Goal: Download file/media

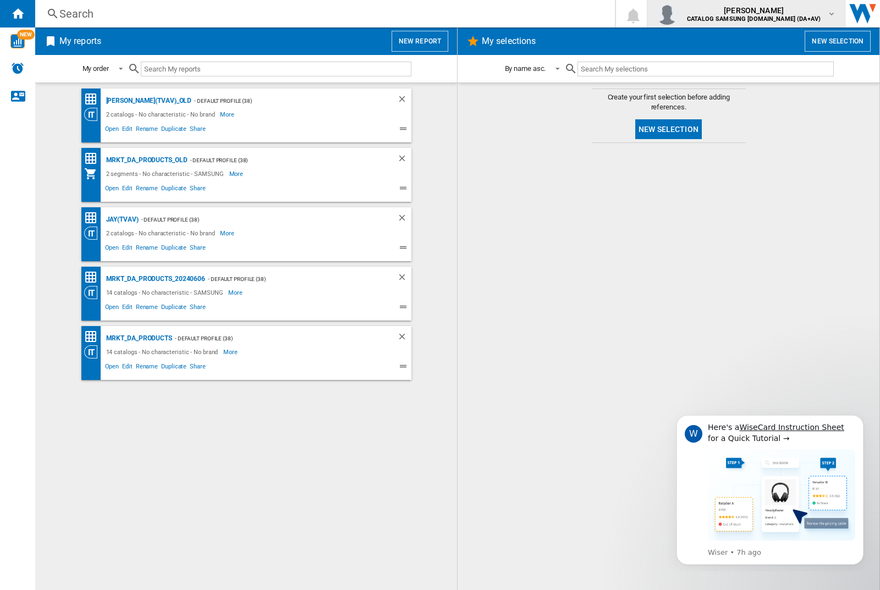
click at [678, 14] on img "button" at bounding box center [667, 14] width 22 height 22
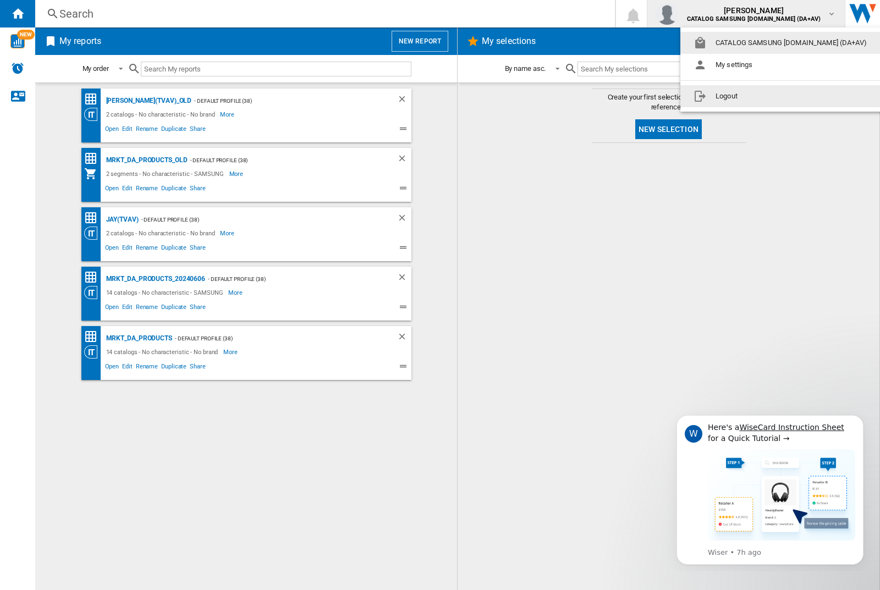
click at [765, 96] on button "Logout" at bounding box center [782, 96] width 204 height 22
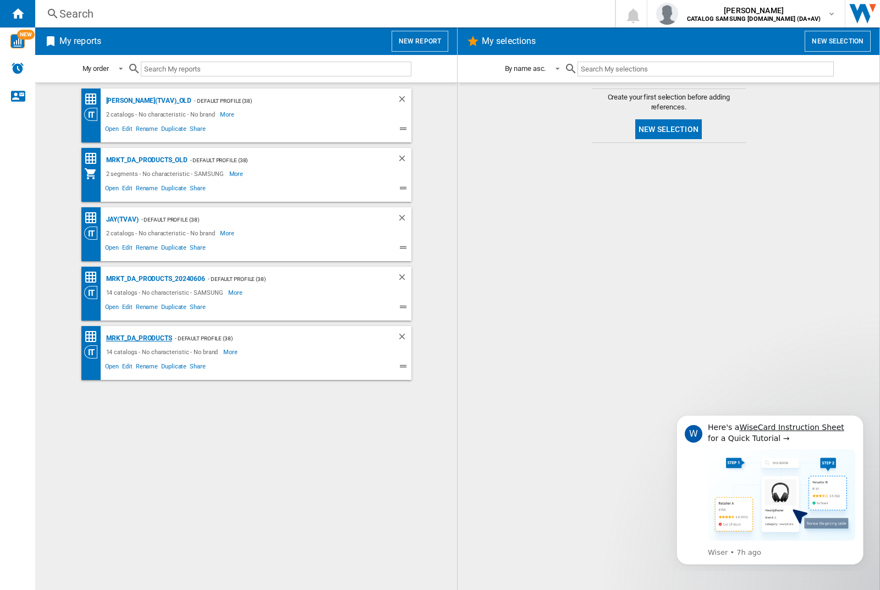
click at [139, 338] on div "MRKT_DA_PRODUCTS" at bounding box center [137, 339] width 69 height 14
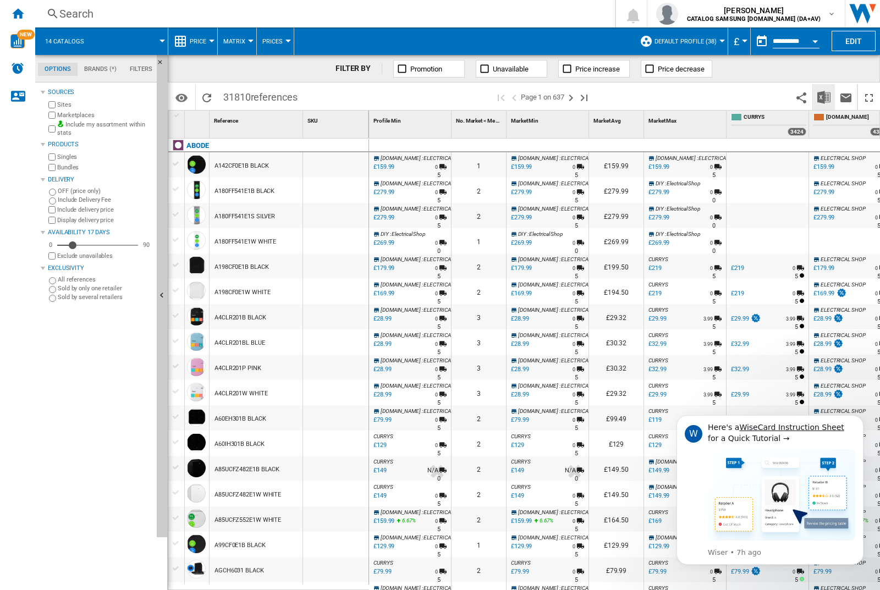
click at [823, 96] on img "Download in Excel" at bounding box center [823, 97] width 13 height 13
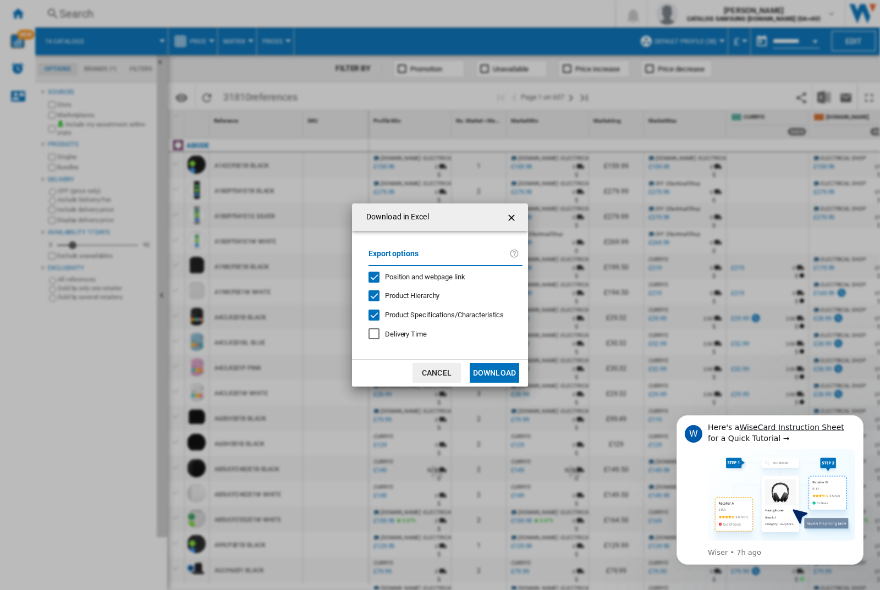
click at [417, 276] on span "Position and webpage link" at bounding box center [425, 277] width 80 height 8
click at [494, 373] on button "Download" at bounding box center [494, 373] width 49 height 20
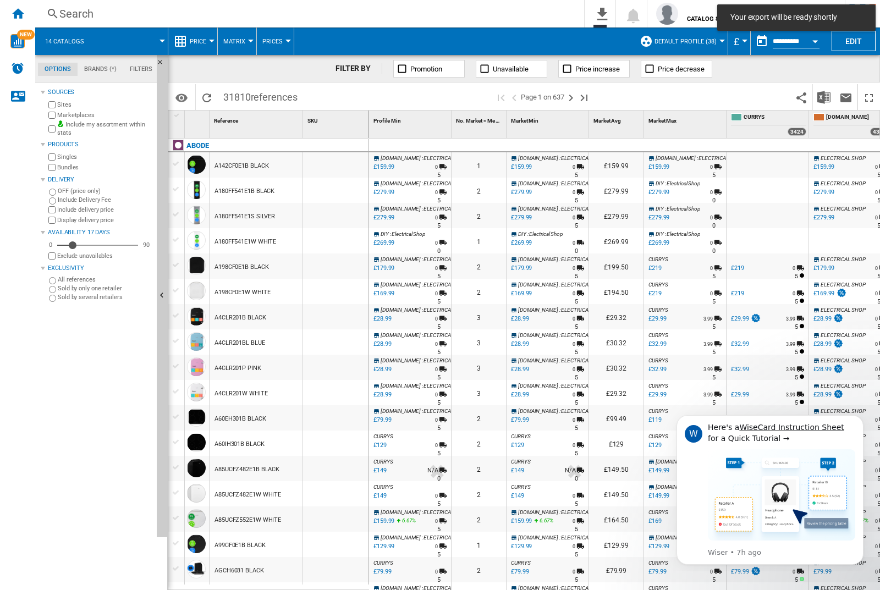
click at [826, 76] on div "FILTER BY Promotion Unavailable Price increase Price decrease" at bounding box center [524, 68] width 712 height 27
